Goal: Task Accomplishment & Management: Use online tool/utility

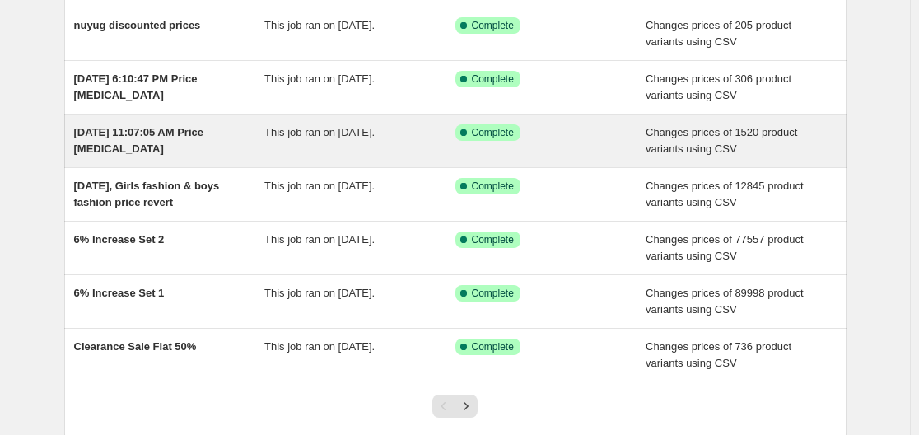
scroll to position [329, 0]
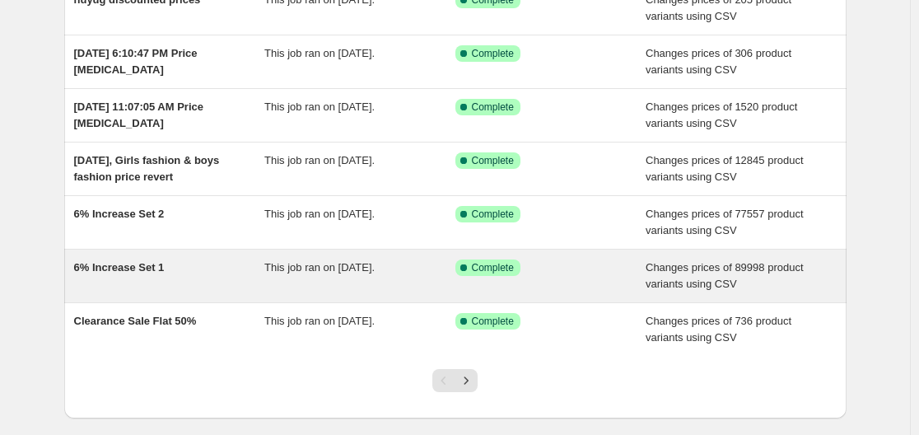
click at [343, 253] on div "6% Increase Set 1 This job ran on [DATE]. Success Complete Complete Changes pri…" at bounding box center [455, 276] width 783 height 53
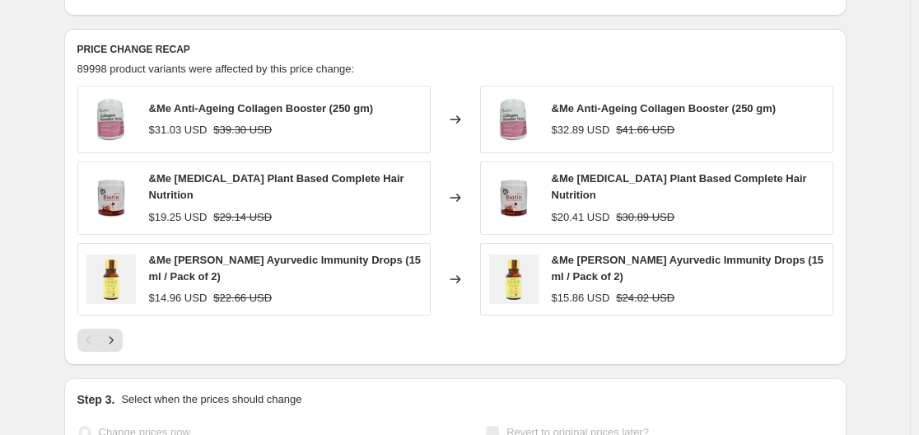
scroll to position [659, 0]
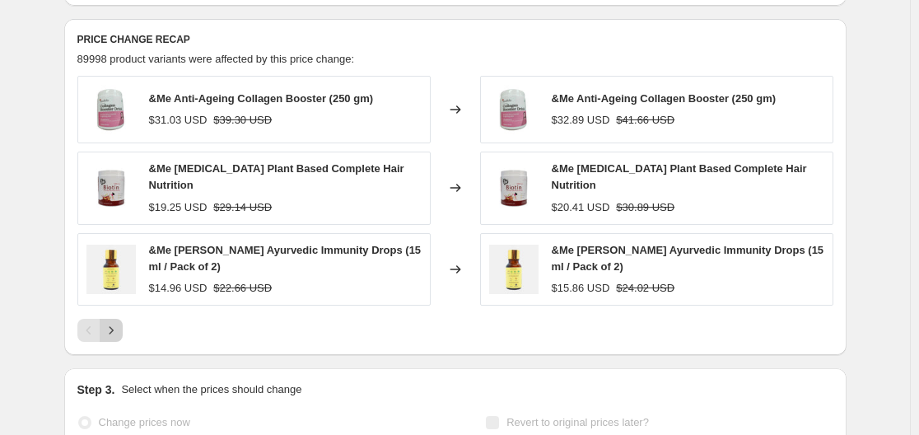
click at [119, 322] on icon "Next" at bounding box center [111, 330] width 16 height 16
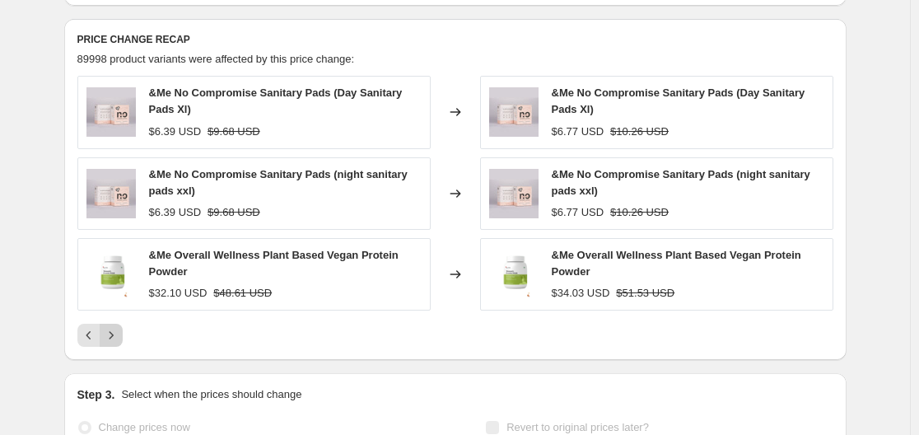
click at [110, 331] on icon "Next" at bounding box center [111, 335] width 16 height 16
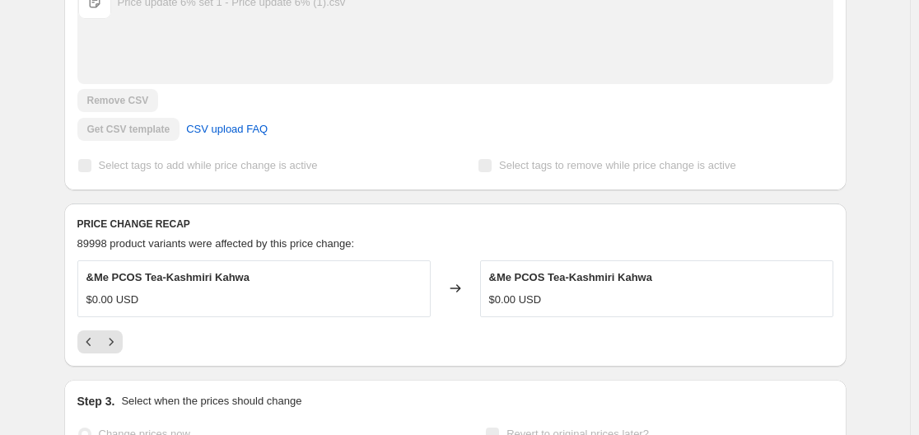
scroll to position [0, 0]
